Goal: Transaction & Acquisition: Purchase product/service

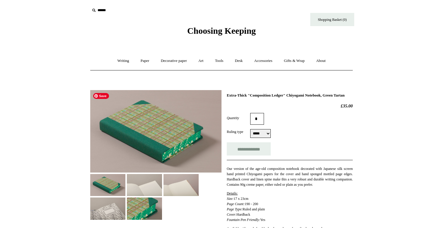
select select "*****"
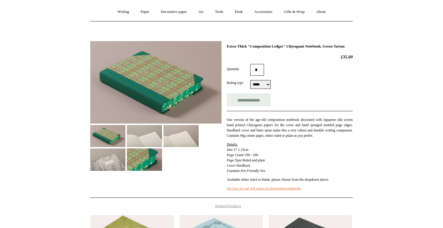
scroll to position [49, 0]
click at [119, 13] on link "Writing +" at bounding box center [123, 12] width 22 height 16
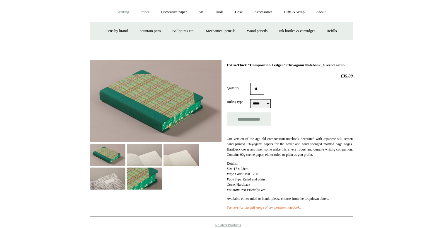
click at [143, 12] on link "Paper +" at bounding box center [144, 12] width 19 height 16
click at [215, 31] on link "Sketchbooks +" at bounding box center [213, 31] width 30 height 16
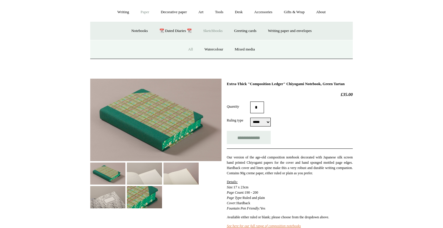
click at [191, 50] on link "All" at bounding box center [191, 50] width 16 height 16
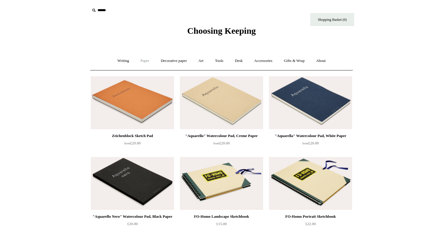
click at [148, 61] on link "Paper +" at bounding box center [144, 61] width 19 height 16
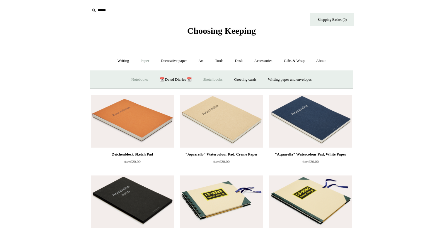
click at [130, 82] on link "Notebooks +" at bounding box center [139, 80] width 27 height 16
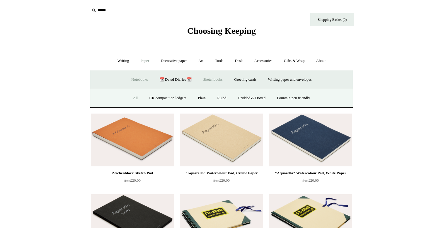
click at [130, 99] on link "All" at bounding box center [136, 98] width 16 height 16
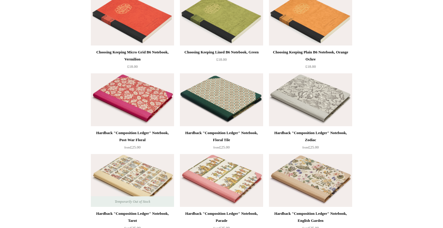
scroll to position [86, 0]
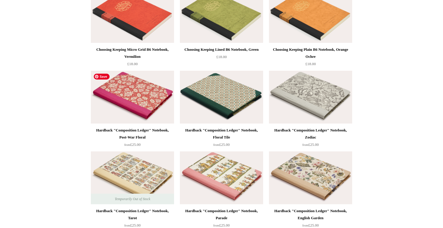
click at [139, 95] on img at bounding box center [132, 97] width 83 height 53
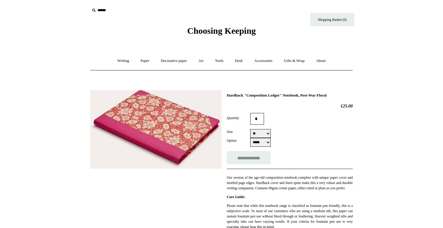
select select "*****"
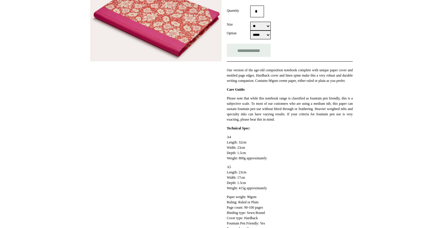
scroll to position [315, 0]
